Goal: Information Seeking & Learning: Learn about a topic

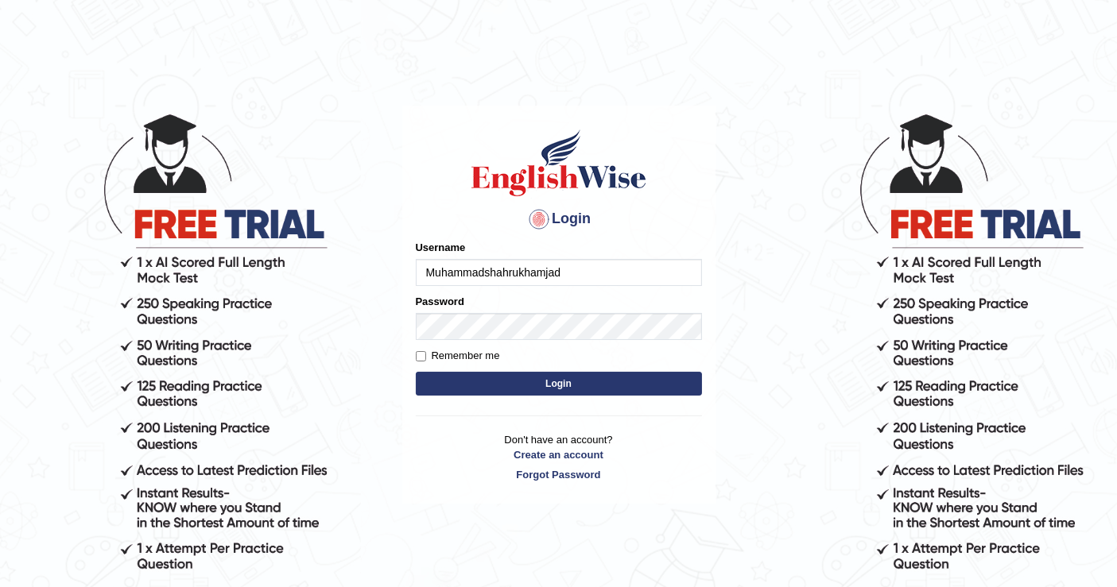
type input "Muhammadshahrukhamjad"
click at [494, 385] on button "Login" at bounding box center [559, 384] width 286 height 24
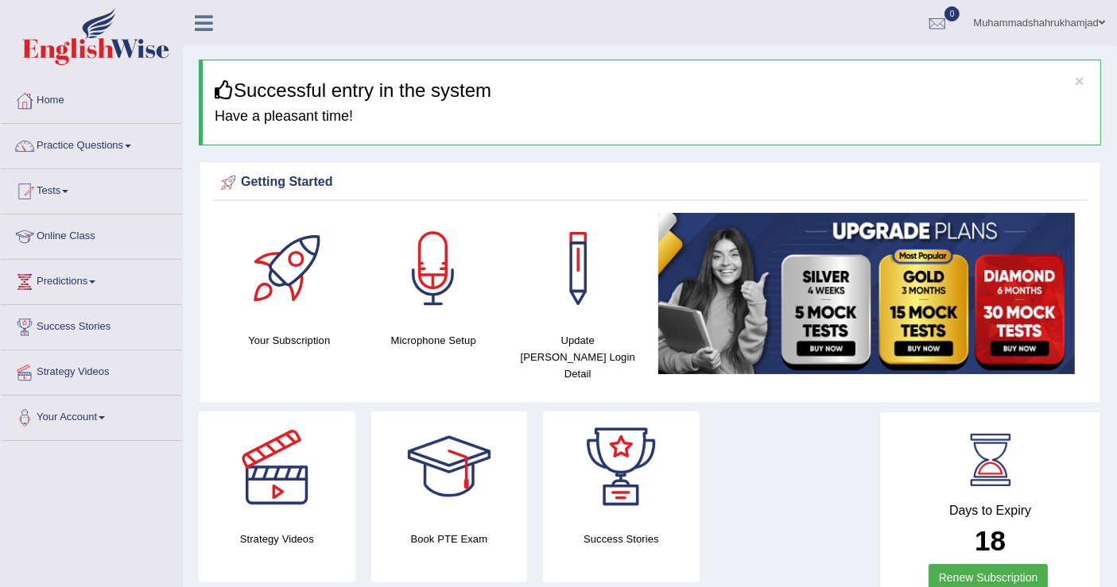
click at [425, 560] on div "Book PTE Exam" at bounding box center [449, 497] width 157 height 171
click at [93, 148] on link "Practice Questions" at bounding box center [91, 144] width 181 height 40
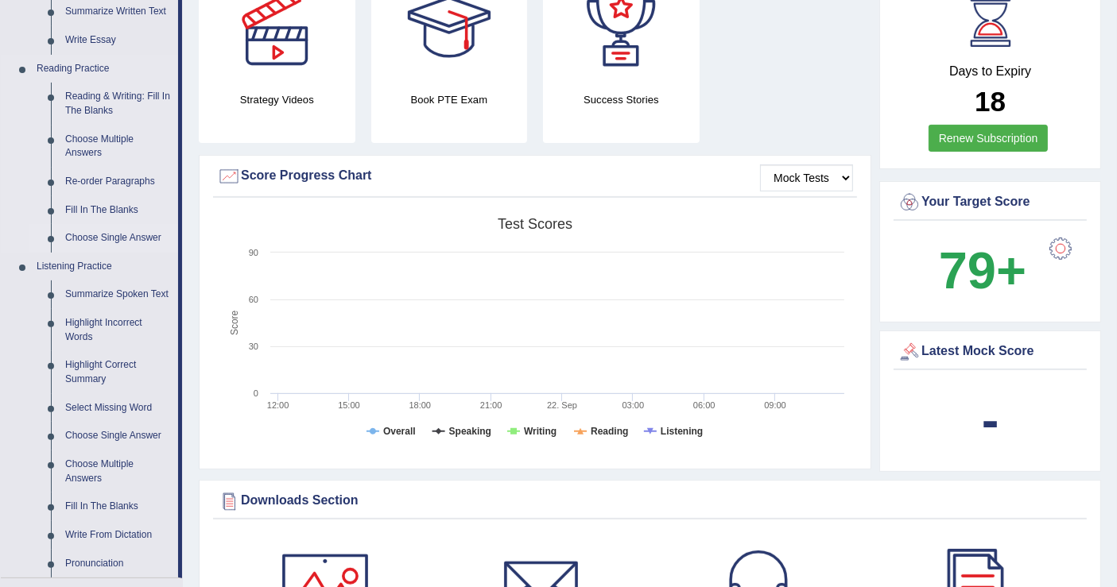
scroll to position [441, 0]
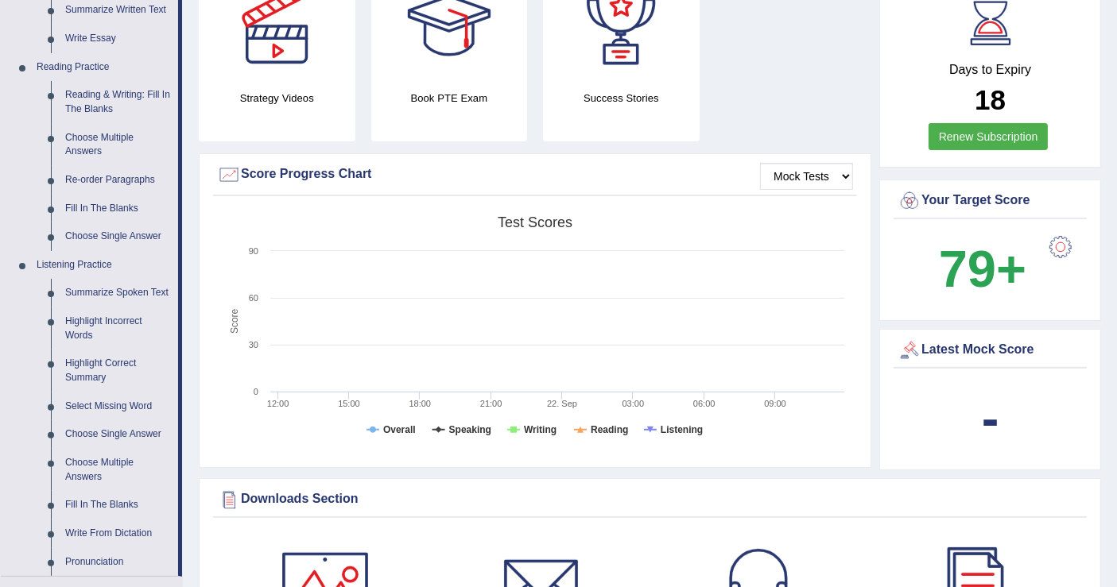
click at [418, 568] on link at bounding box center [325, 585] width 200 height 111
click at [98, 503] on link "Fill In The Blanks" at bounding box center [118, 505] width 120 height 29
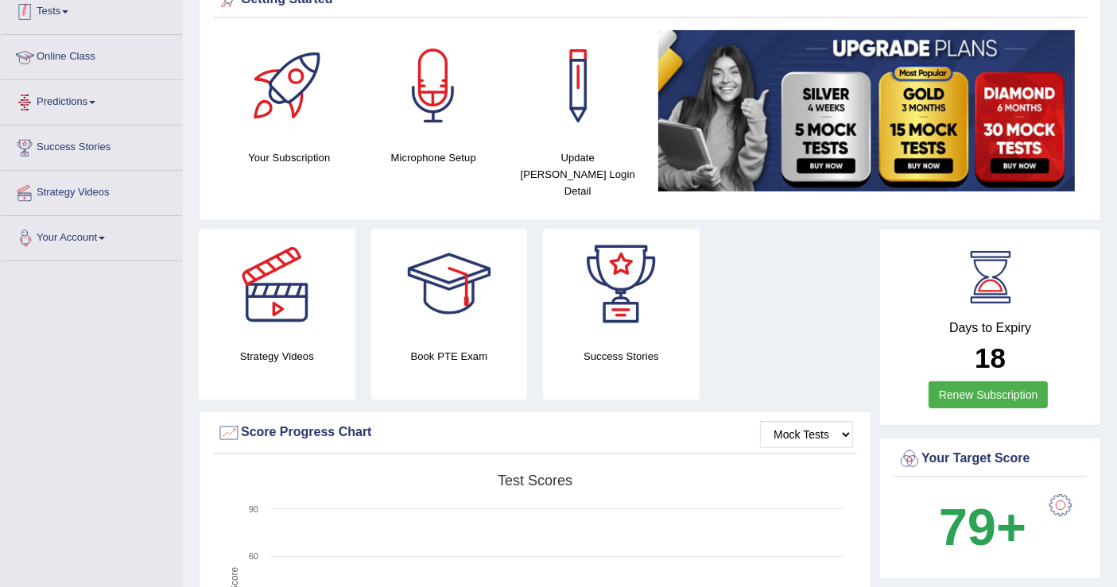
scroll to position [181, 0]
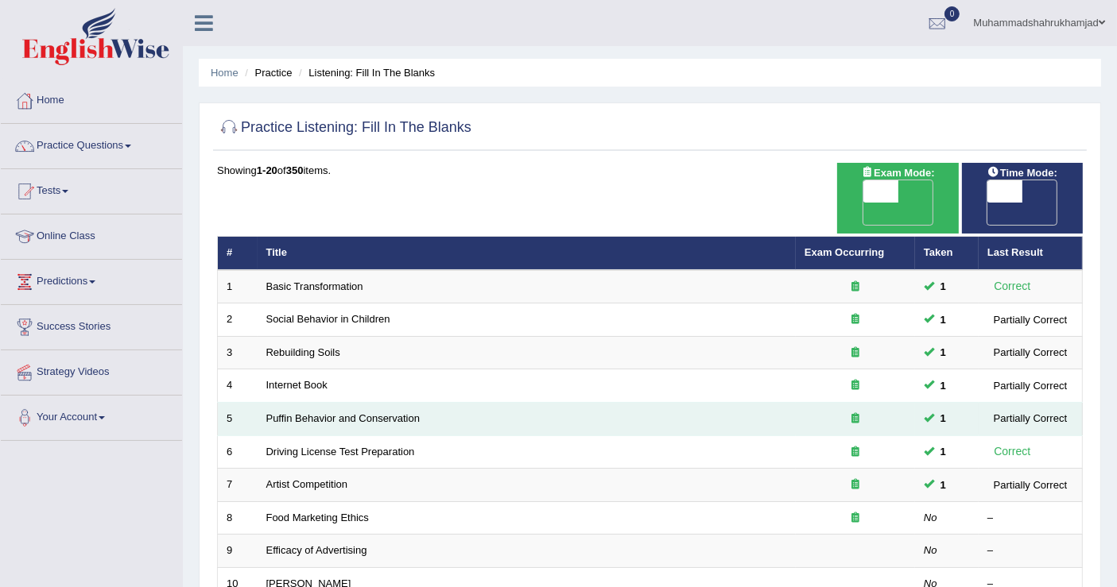
scroll to position [88, 0]
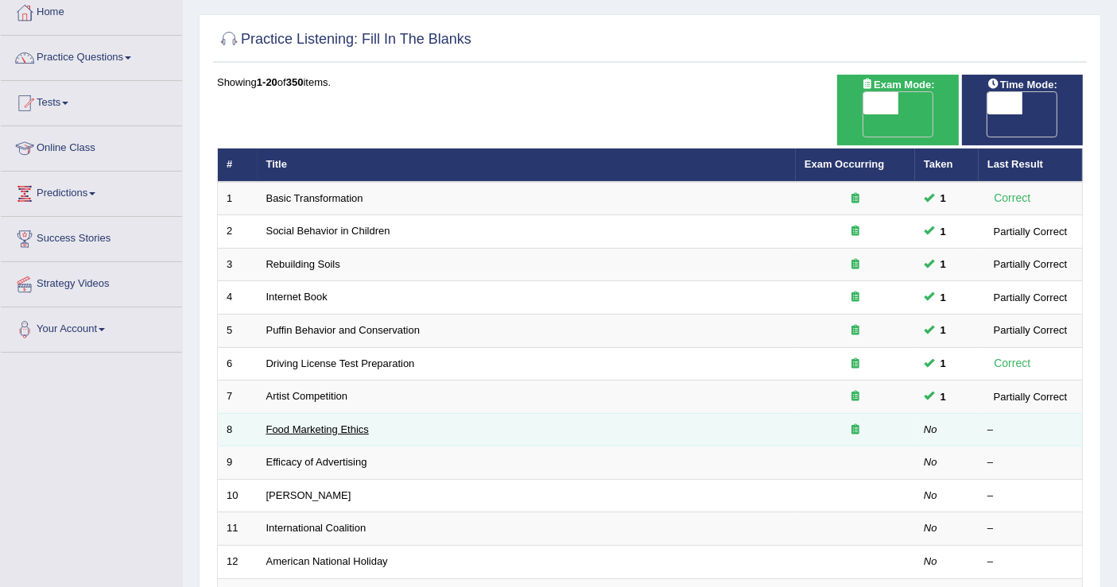
click at [343, 424] on link "Food Marketing Ethics" at bounding box center [317, 430] width 103 height 12
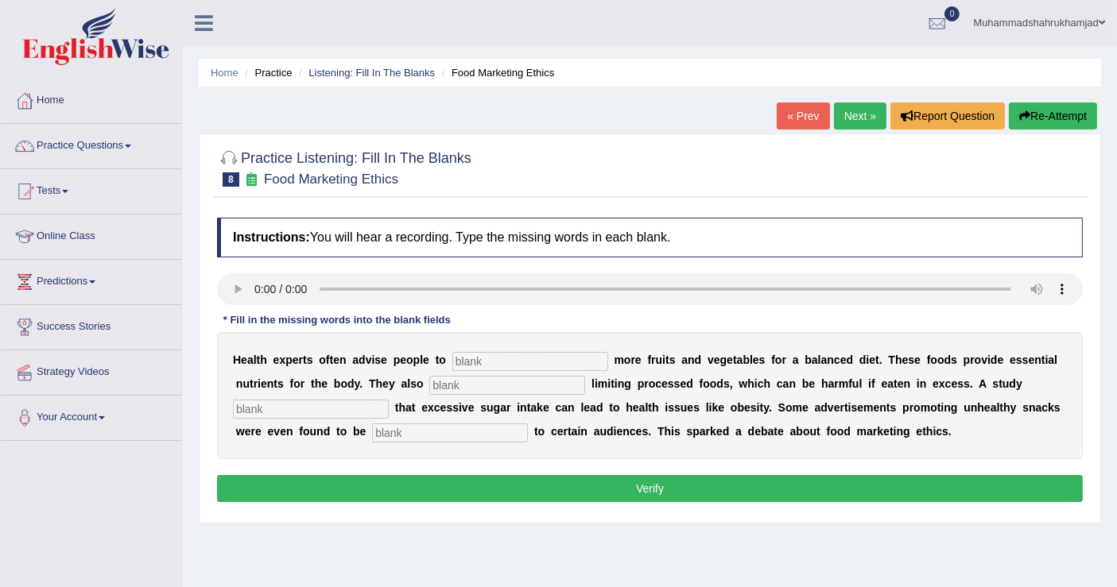
click at [481, 362] on input "text" at bounding box center [530, 361] width 156 height 19
click at [486, 355] on input "text" at bounding box center [530, 361] width 156 height 19
type input "C"
type input "consume"
click at [438, 381] on input "text" at bounding box center [507, 385] width 156 height 19
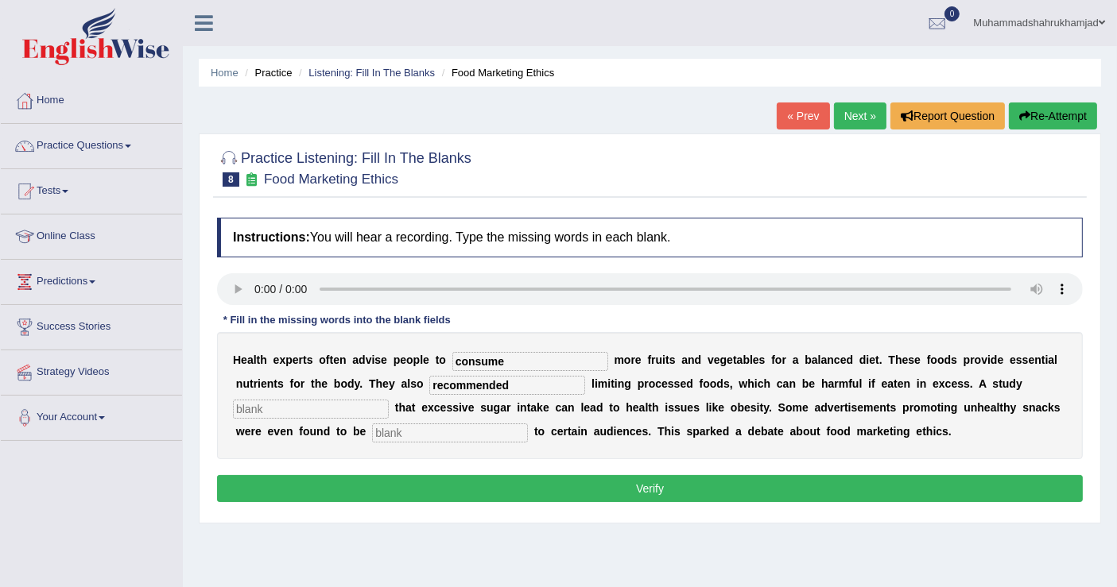
type input "recommended"
click at [337, 408] on input "text" at bounding box center [311, 409] width 156 height 19
type input "diagnose"
click at [472, 437] on input "text" at bounding box center [450, 433] width 156 height 19
type input "offensive"
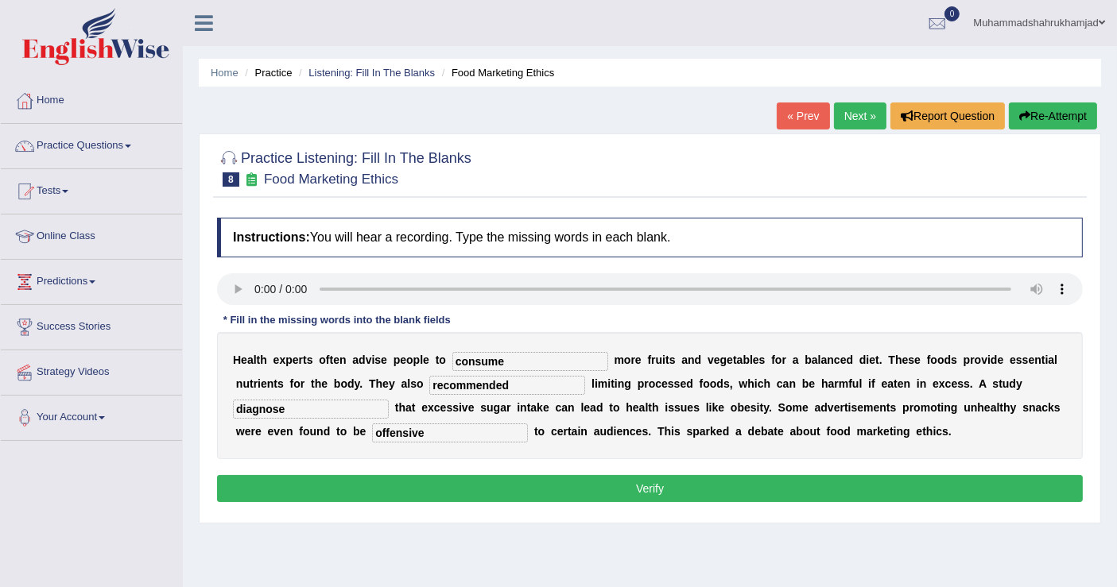
click at [585, 473] on div "Instructions: You will hear a recording. Type the missing words in each blank. …" at bounding box center [650, 362] width 874 height 305
click at [573, 485] on button "Verify" at bounding box center [650, 488] width 866 height 27
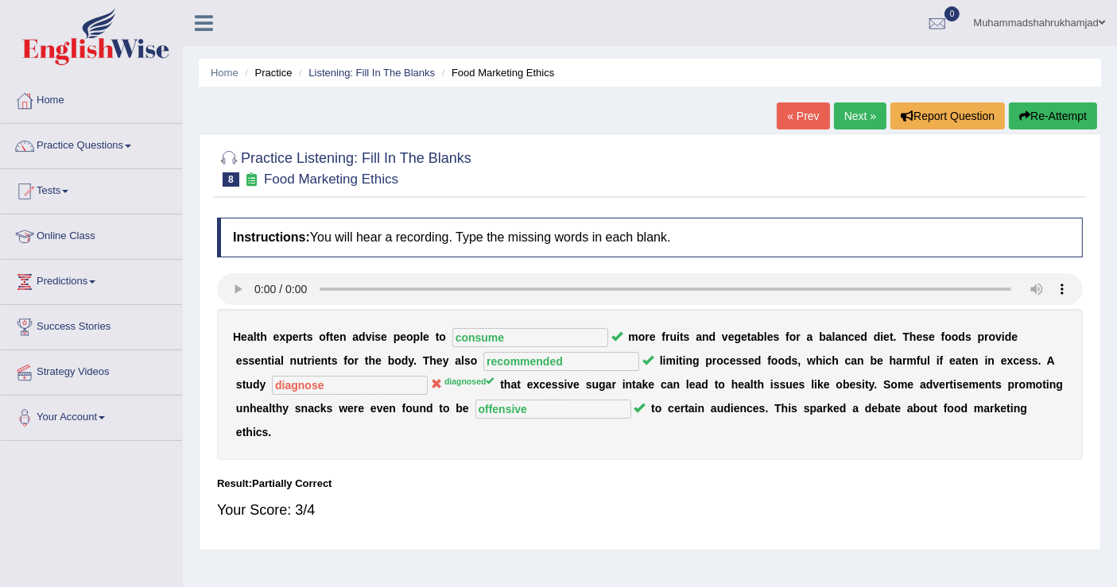
click at [862, 114] on link "Next »" at bounding box center [860, 116] width 52 height 27
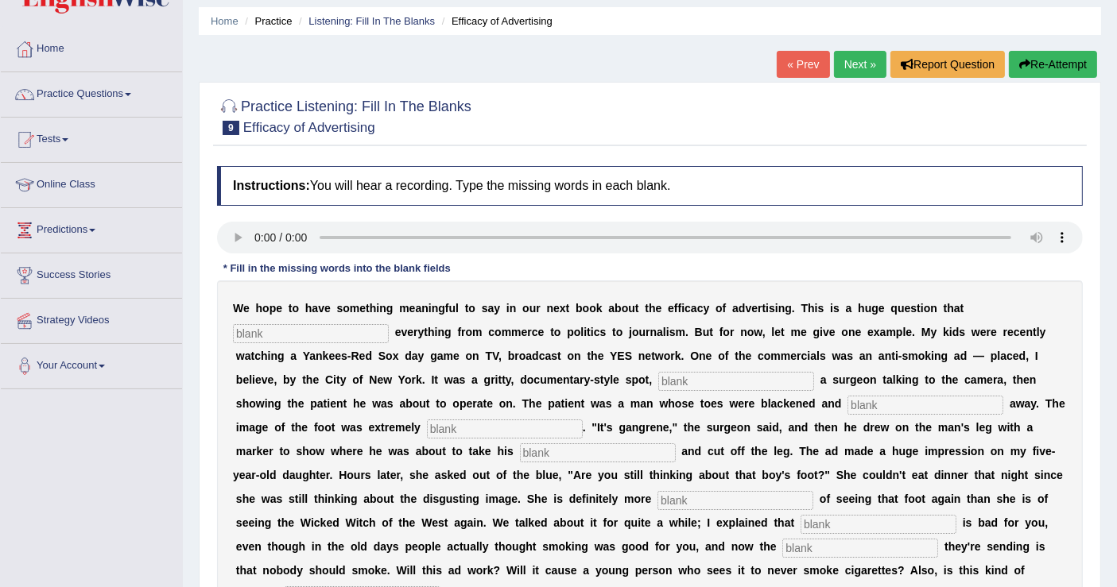
scroll to position [88, 0]
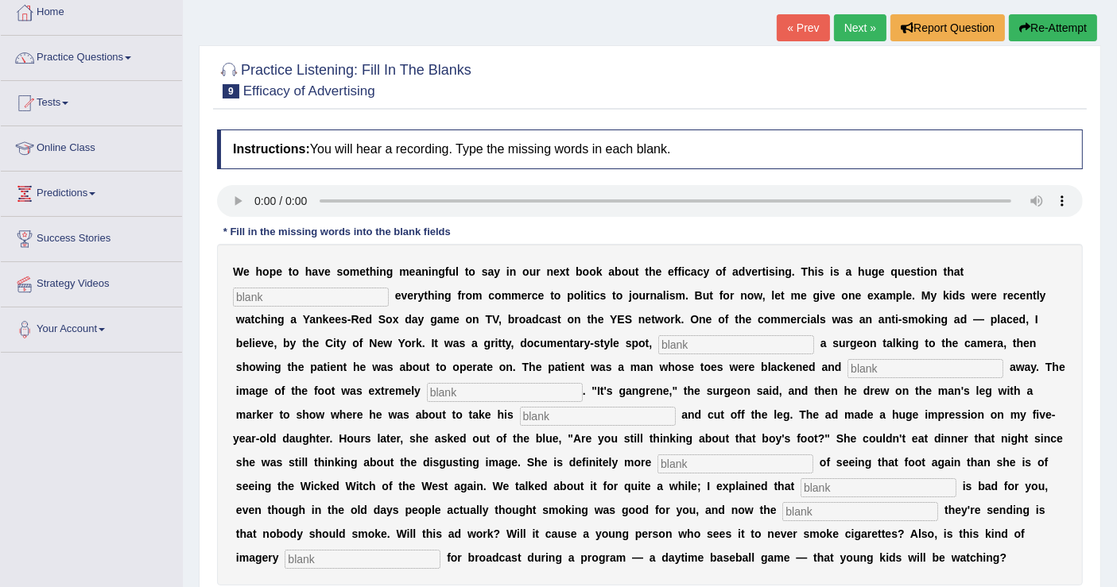
click at [425, 569] on div "W e h o p e t o h a v e s o m e t h i n g m e a n i n g f u l t o s a y i n o u…" at bounding box center [650, 415] width 866 height 342
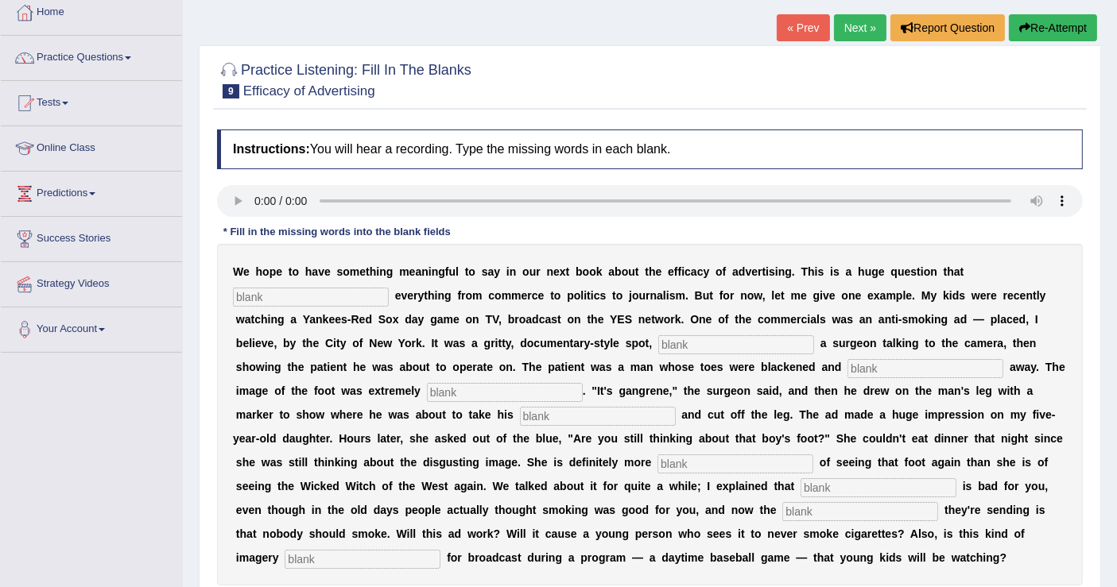
click at [425, 569] on div "W e h o p e t o h a v e s o m e t h i n g m e a n i n g f u l t o s a y i n o u…" at bounding box center [650, 415] width 866 height 342
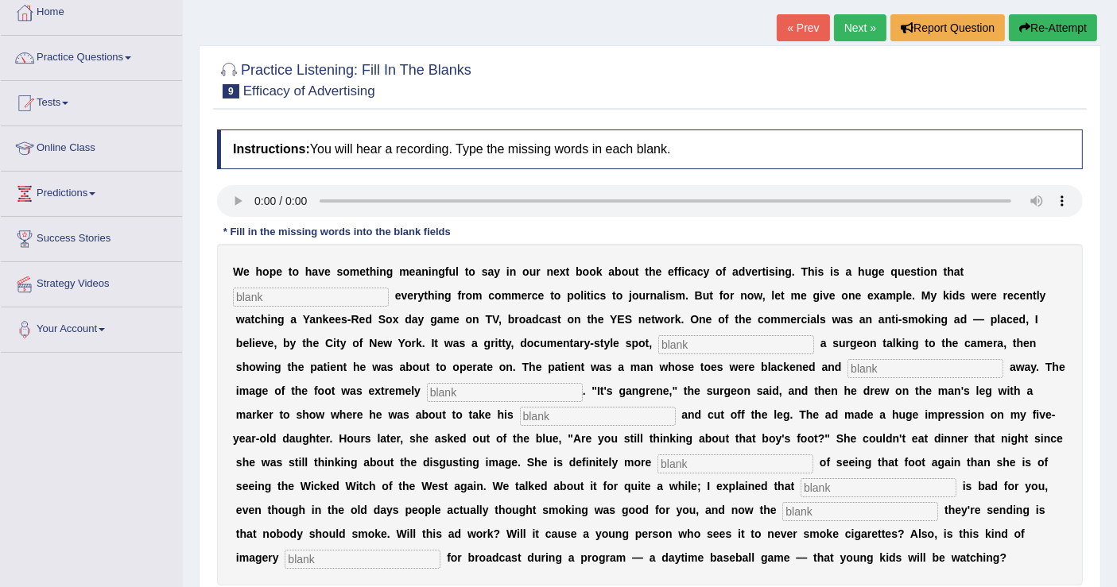
click at [425, 569] on div "W e h o p e t o h a v e s o m e t h i n g m e a n i n g f u l t o s a y i n o u…" at bounding box center [650, 415] width 866 height 342
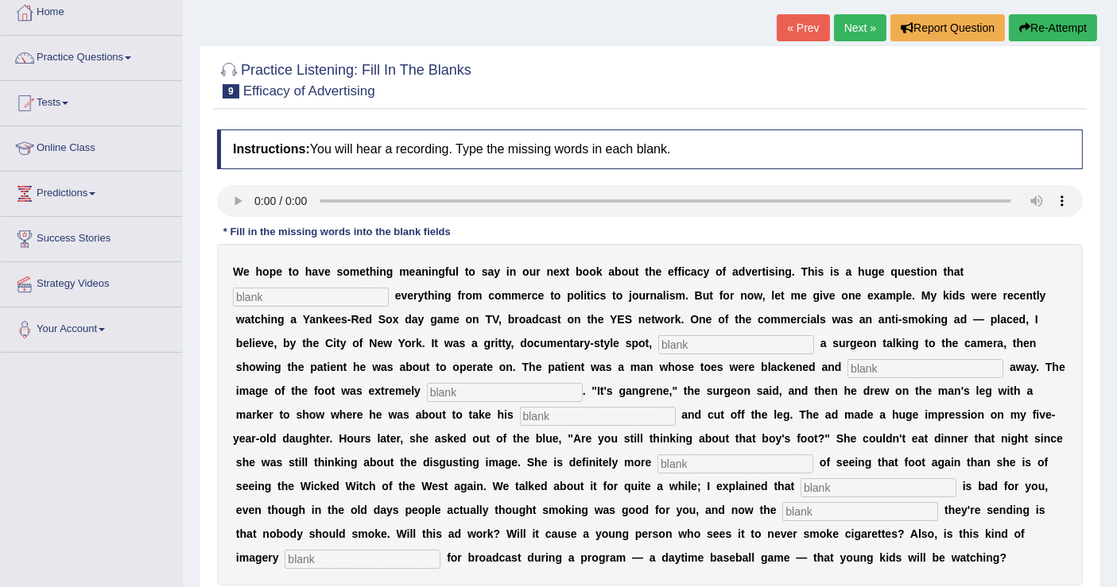
click at [425, 569] on div "W e h o p e t o h a v e s o m e t h i n g m e a n i n g f u l t o s a y i n o u…" at bounding box center [650, 415] width 866 height 342
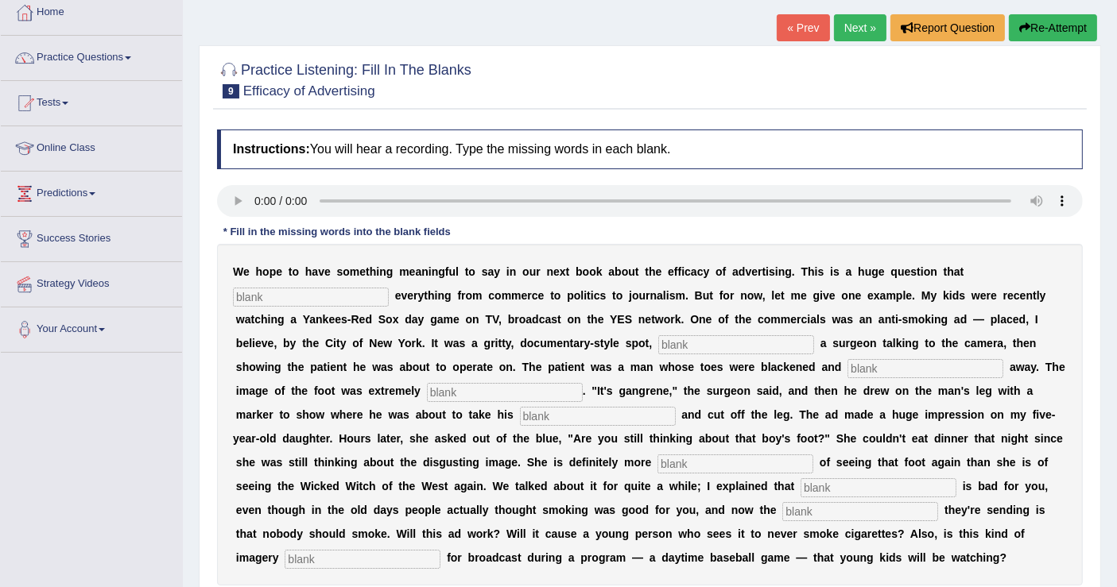
click at [425, 569] on div "W e h o p e t o h a v e s o m e t h i n g m e a n i n g f u l t o s a y i n o u…" at bounding box center [650, 415] width 866 height 342
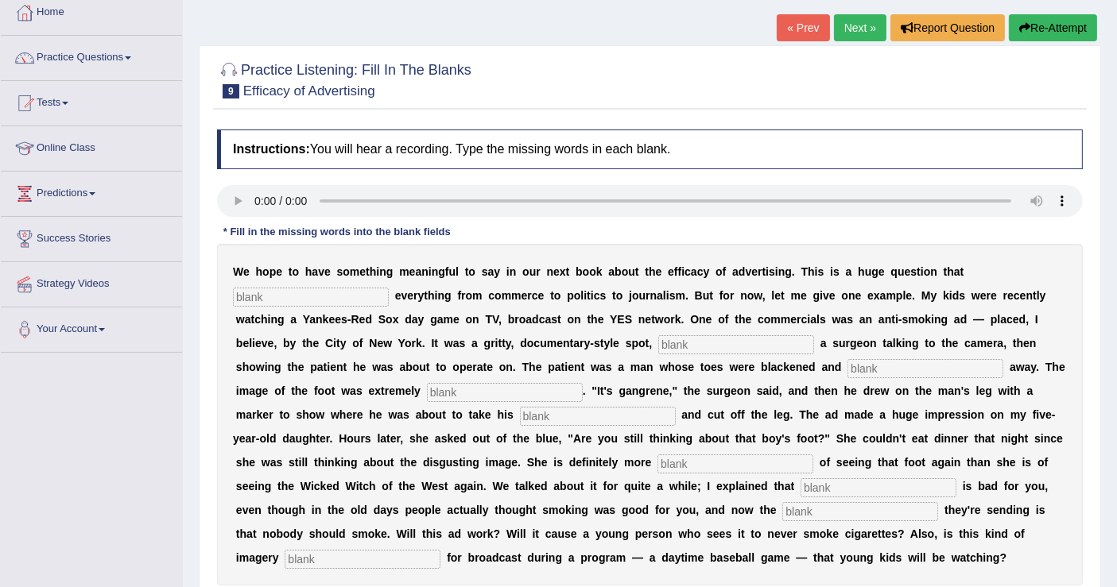
click at [425, 569] on div "W e h o p e t o h a v e s o m e t h i n g m e a n i n g f u l t o s a y i n o u…" at bounding box center [650, 415] width 866 height 342
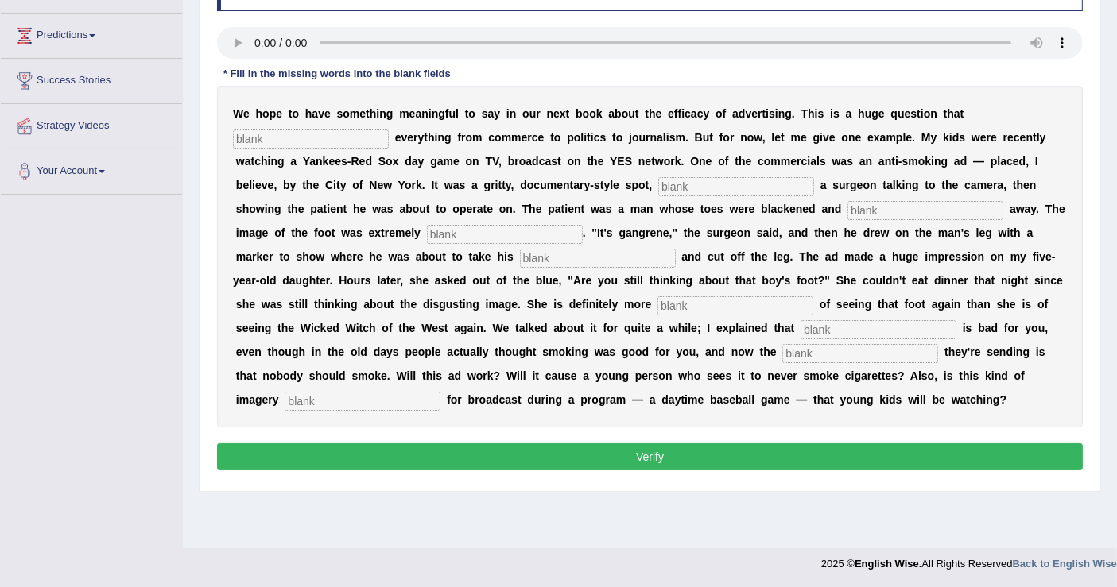
click at [425, 569] on div at bounding box center [558, 559] width 1117 height 23
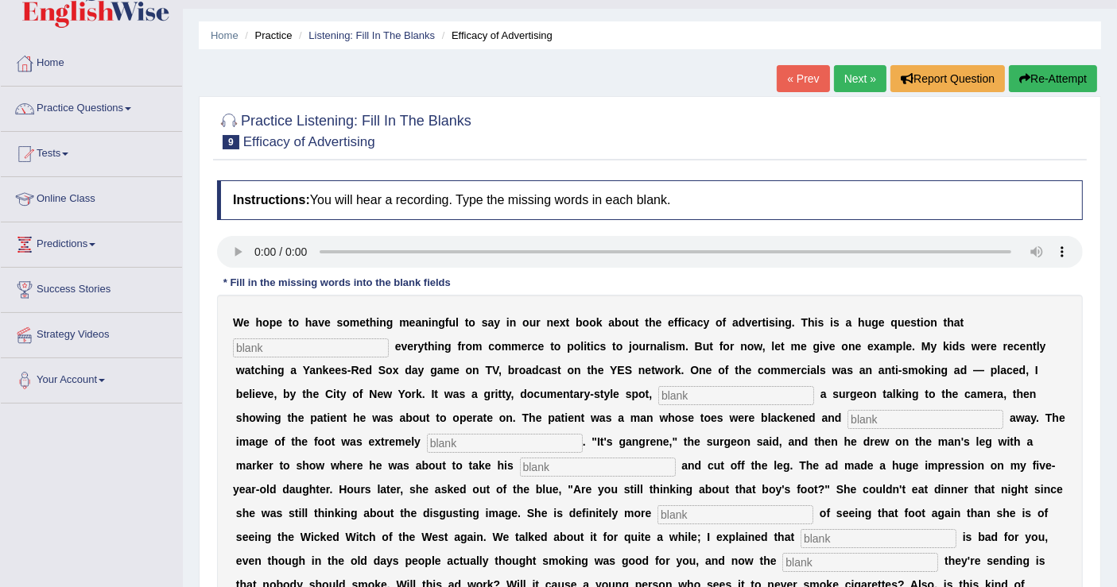
click at [425, 544] on b "W" at bounding box center [426, 537] width 10 height 13
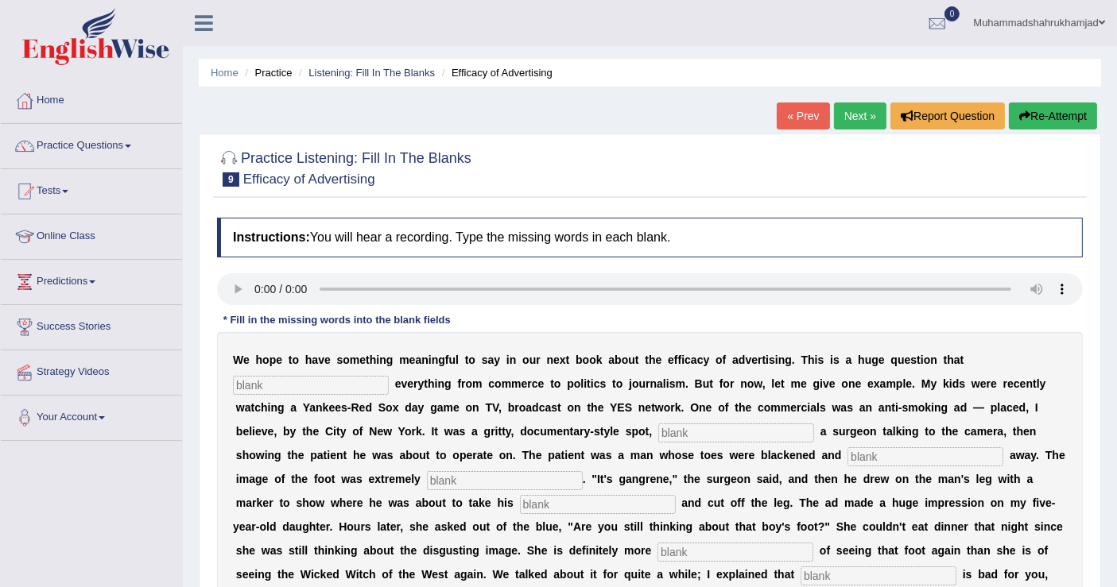
click at [425, 569] on b "W" at bounding box center [426, 574] width 10 height 13
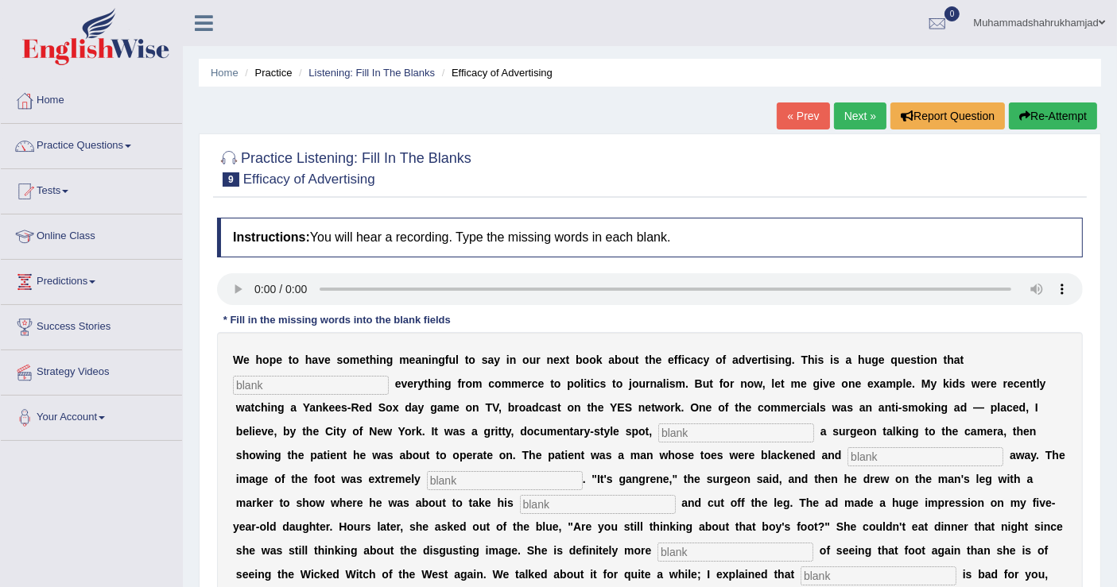
click at [425, 569] on b "W" at bounding box center [426, 574] width 10 height 13
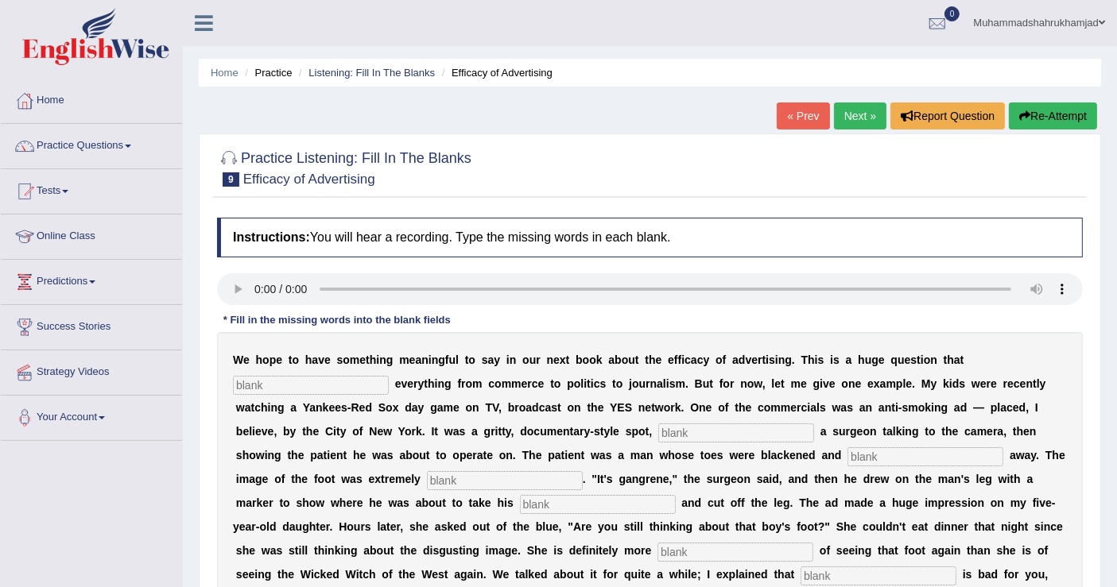
click at [425, 569] on b "W" at bounding box center [426, 574] width 10 height 13
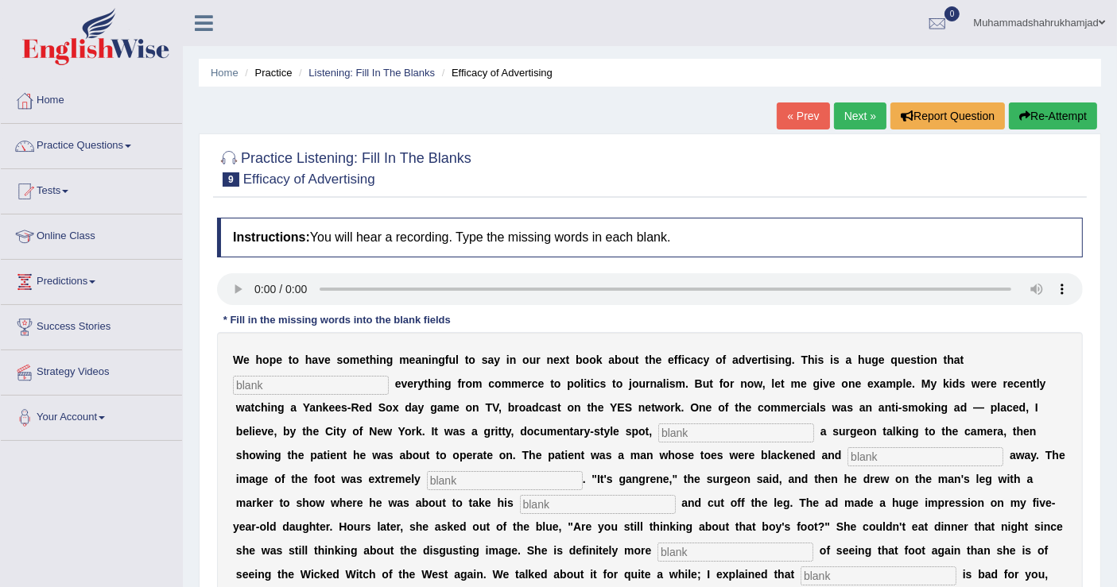
click at [425, 569] on b "W" at bounding box center [426, 574] width 10 height 13
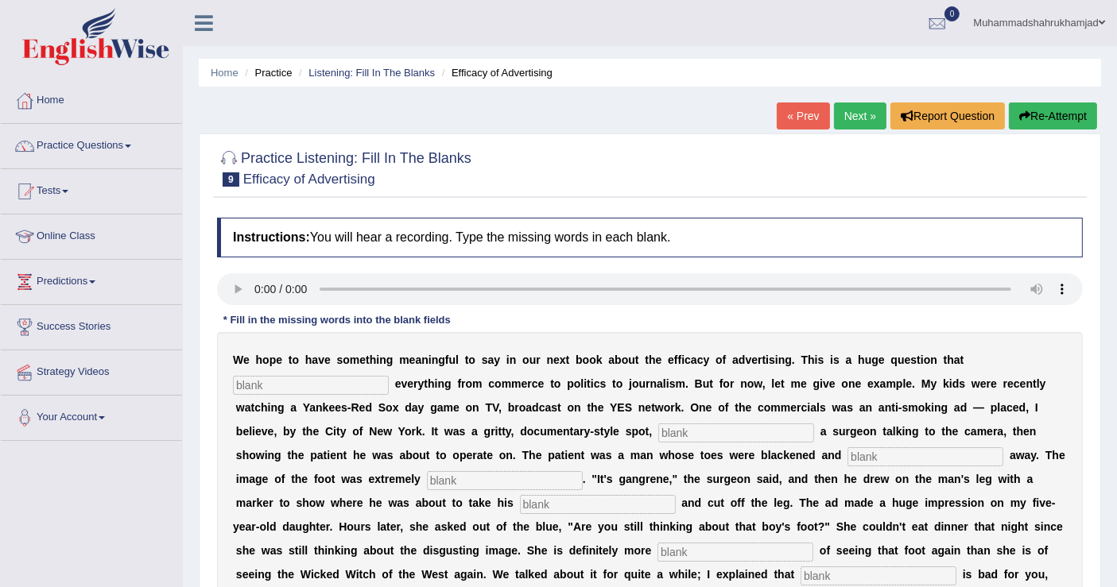
click at [425, 569] on b "W" at bounding box center [426, 574] width 10 height 13
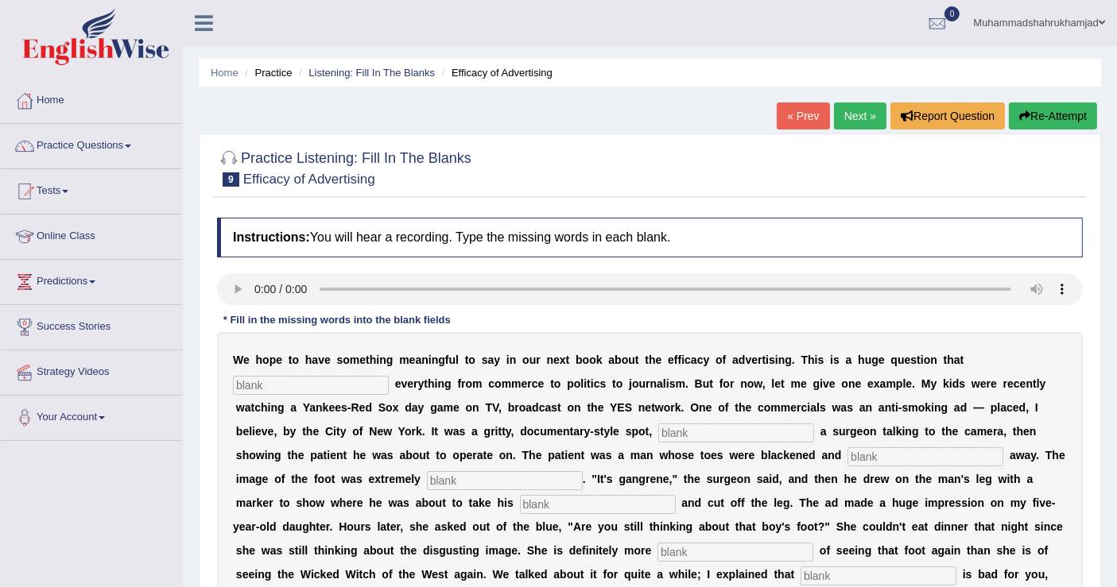
click at [425, 569] on b "W" at bounding box center [426, 574] width 10 height 13
